Goal: Information Seeking & Learning: Learn about a topic

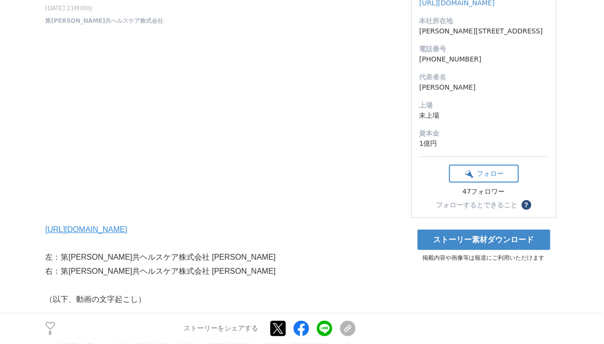
scroll to position [146, 0]
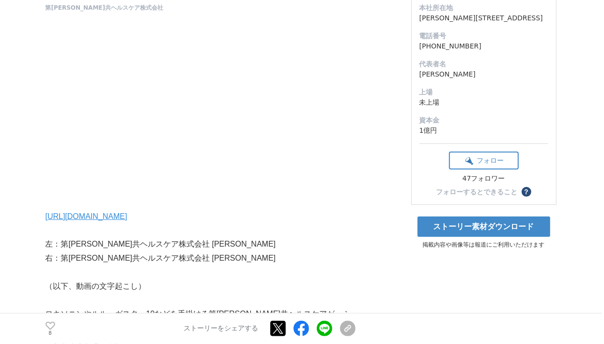
click at [270, 253] on p "右：第[PERSON_NAME]共ヘルスケア株式会社 [PERSON_NAME]" at bounding box center [201, 258] width 310 height 14
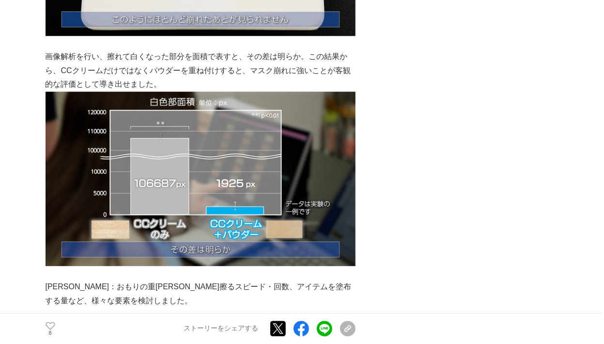
scroll to position [1530, 0]
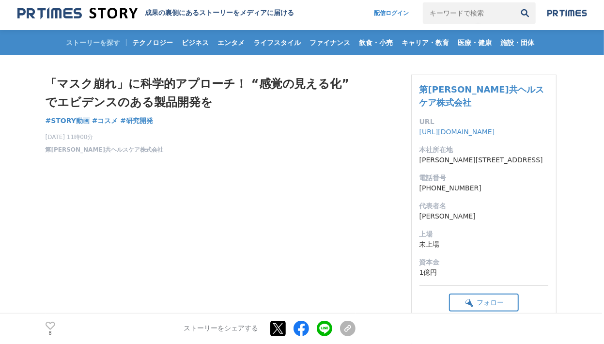
scroll to position [0, 0]
